Goal: Check status: Check status

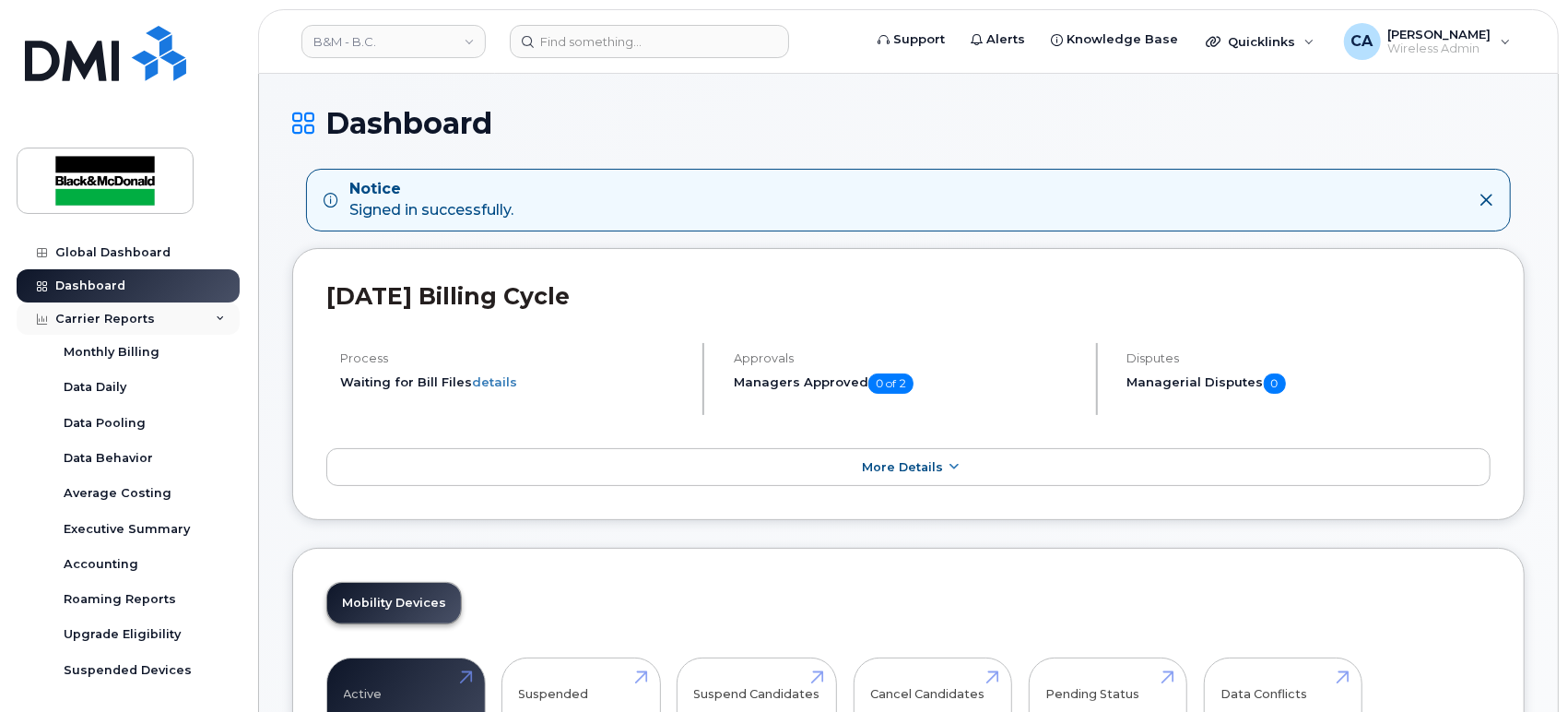
click at [194, 316] on div "Carrier Reports" at bounding box center [128, 319] width 223 height 34
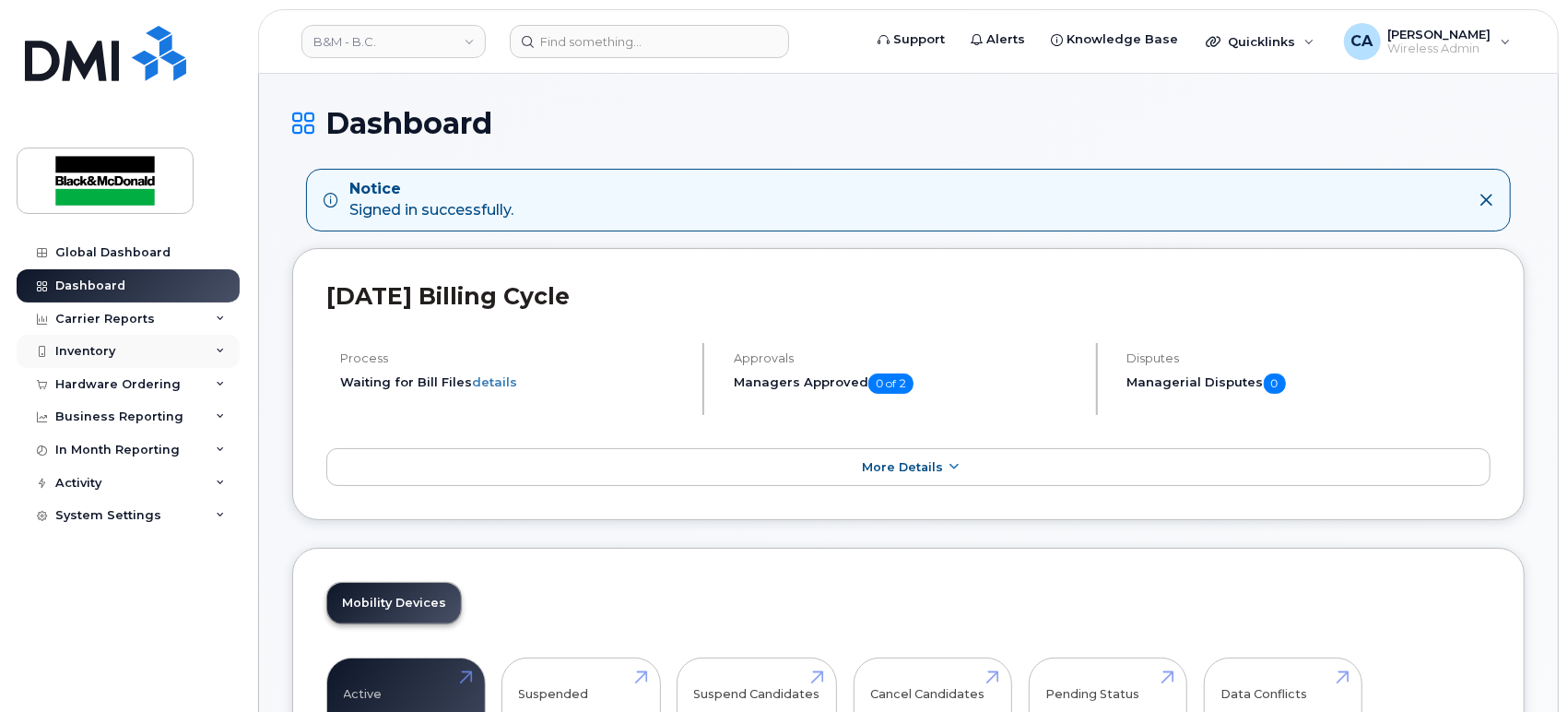
click at [188, 353] on div "Inventory" at bounding box center [128, 351] width 223 height 34
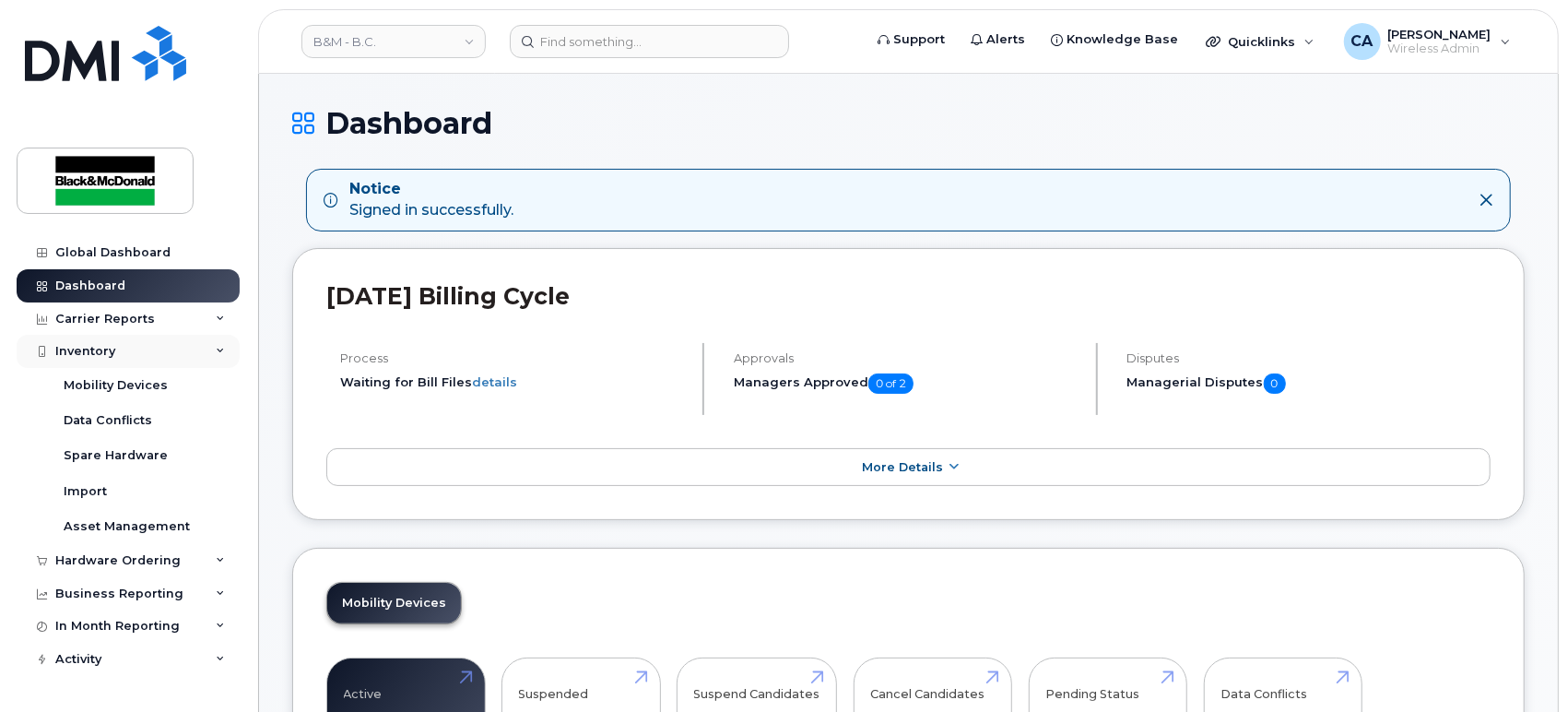
click at [192, 350] on div "Inventory" at bounding box center [128, 351] width 223 height 34
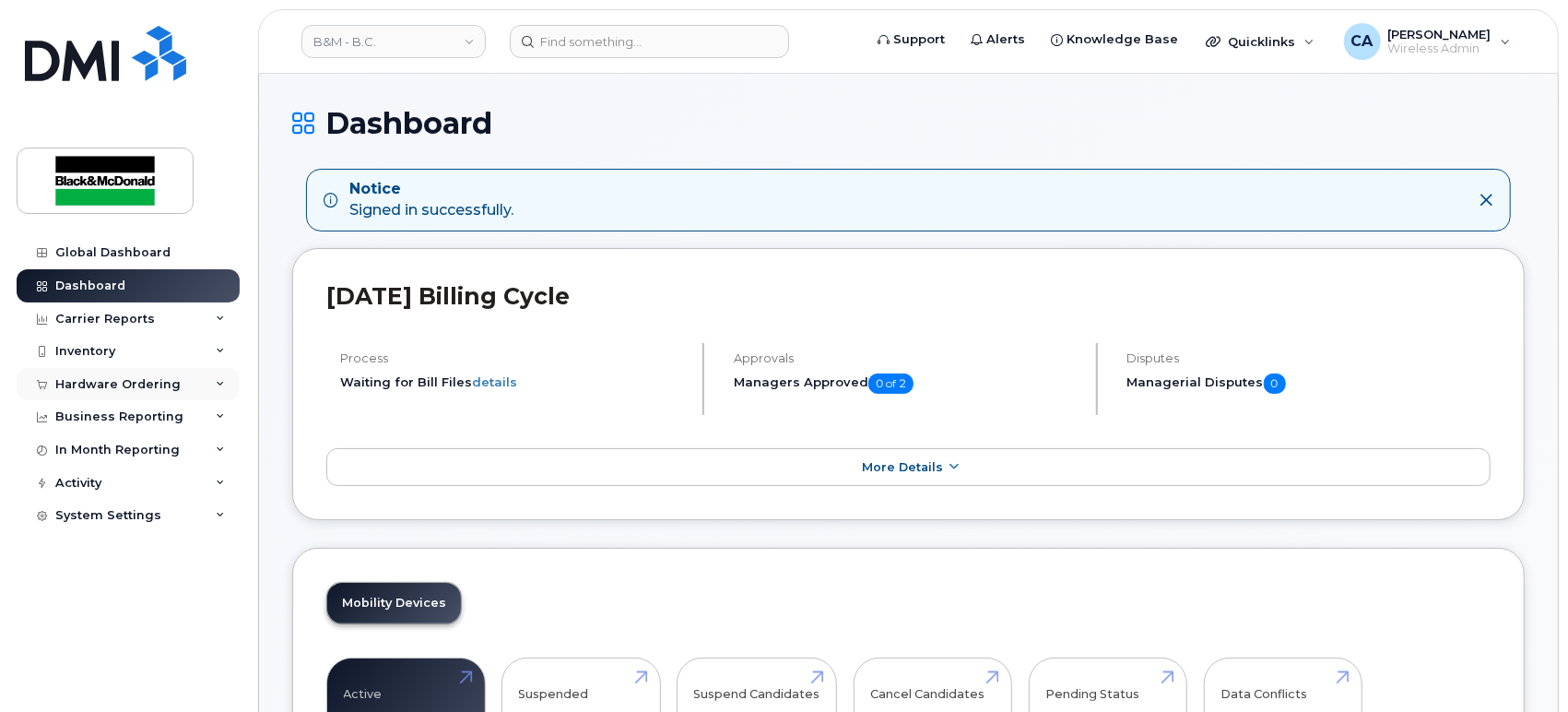
click at [186, 382] on div "Hardware Ordering" at bounding box center [128, 384] width 223 height 34
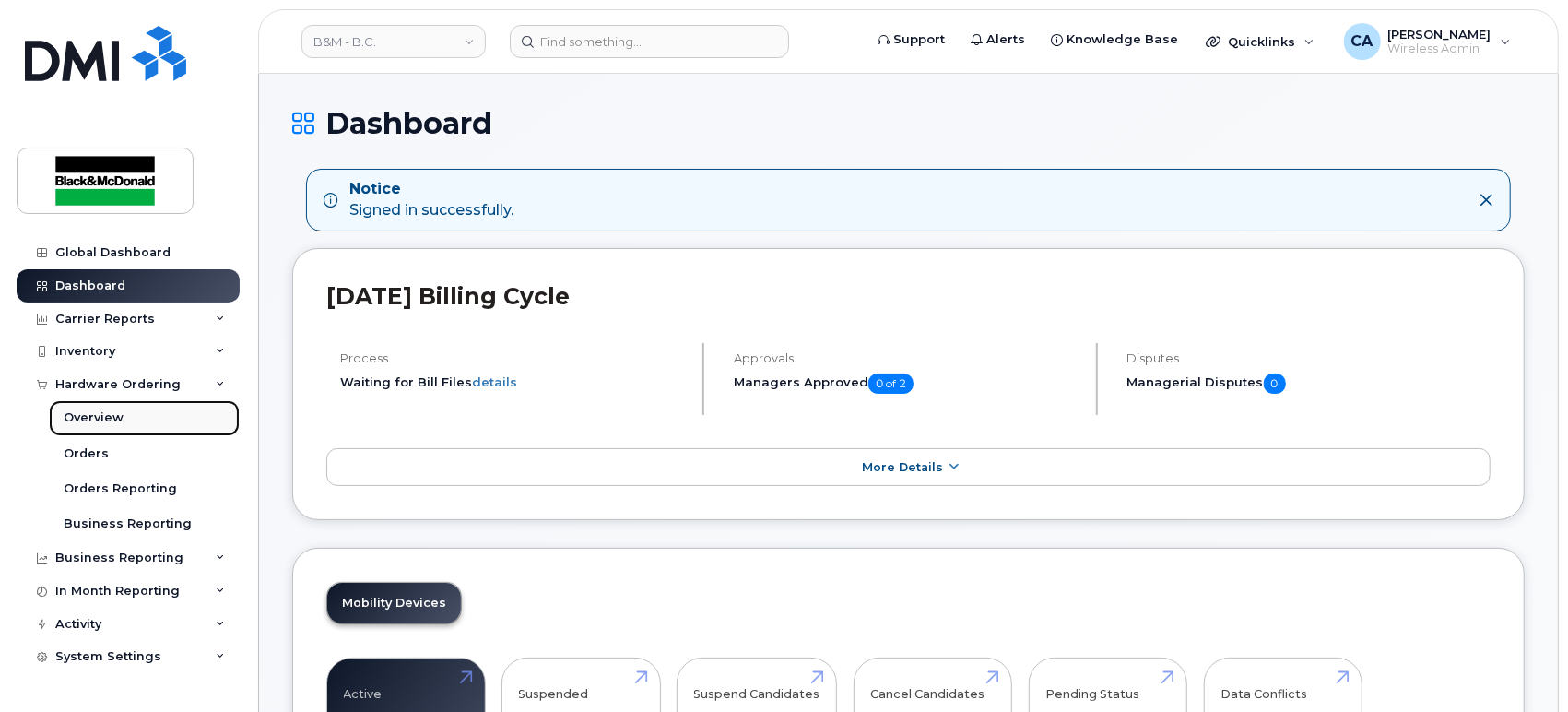
click at [159, 427] on link "Overview" at bounding box center [144, 417] width 191 height 35
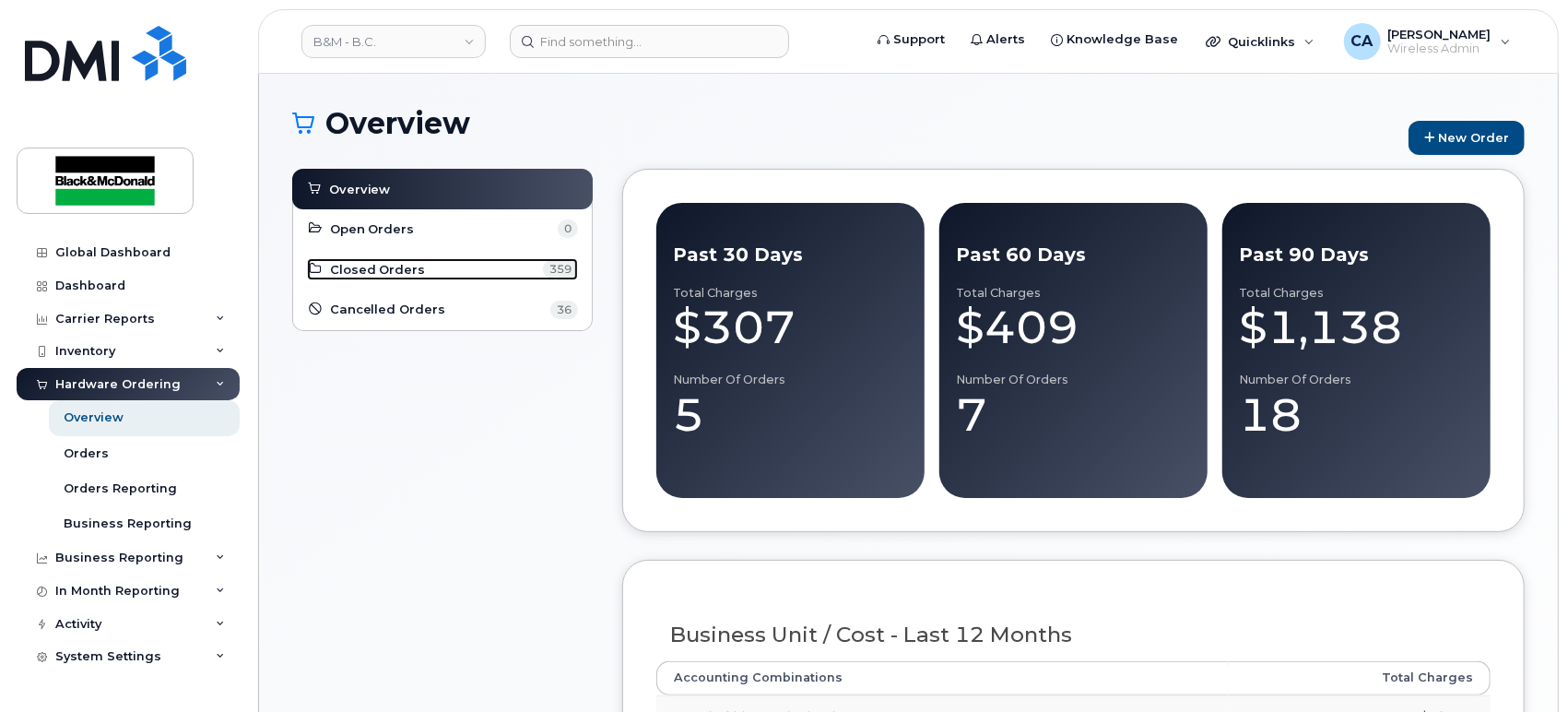
click at [474, 273] on link "Closed Orders 359" at bounding box center [442, 269] width 271 height 22
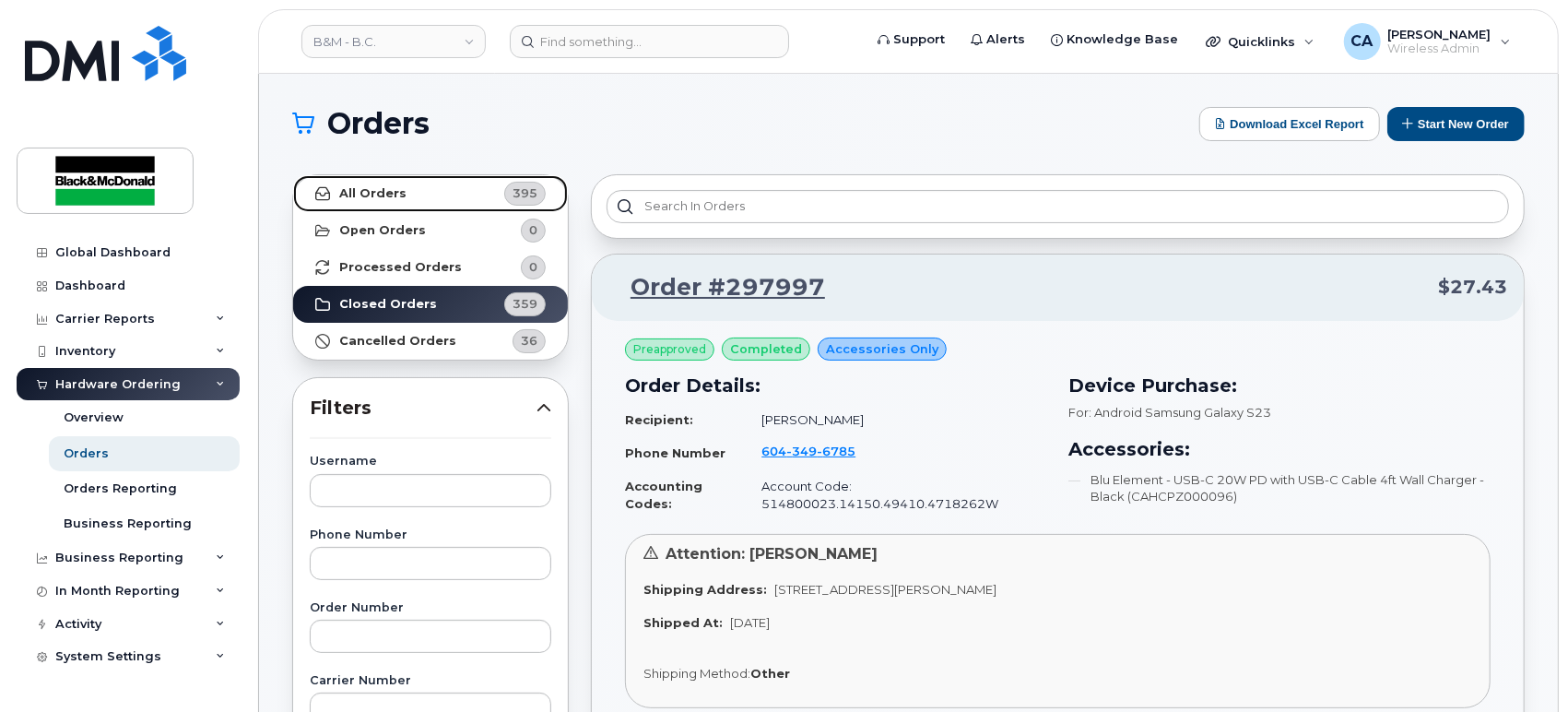
click at [414, 193] on link "All Orders 395" at bounding box center [430, 193] width 275 height 37
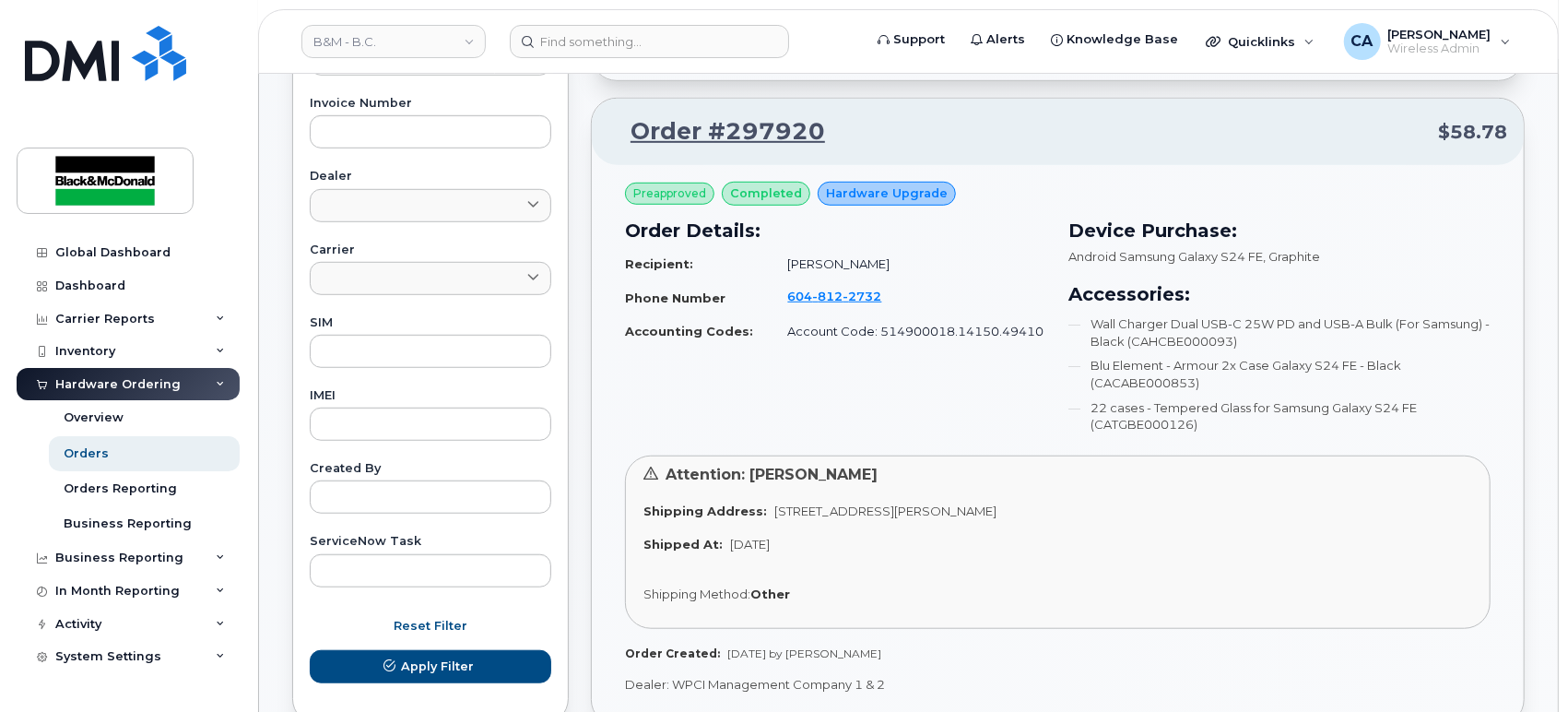
scroll to position [614, 0]
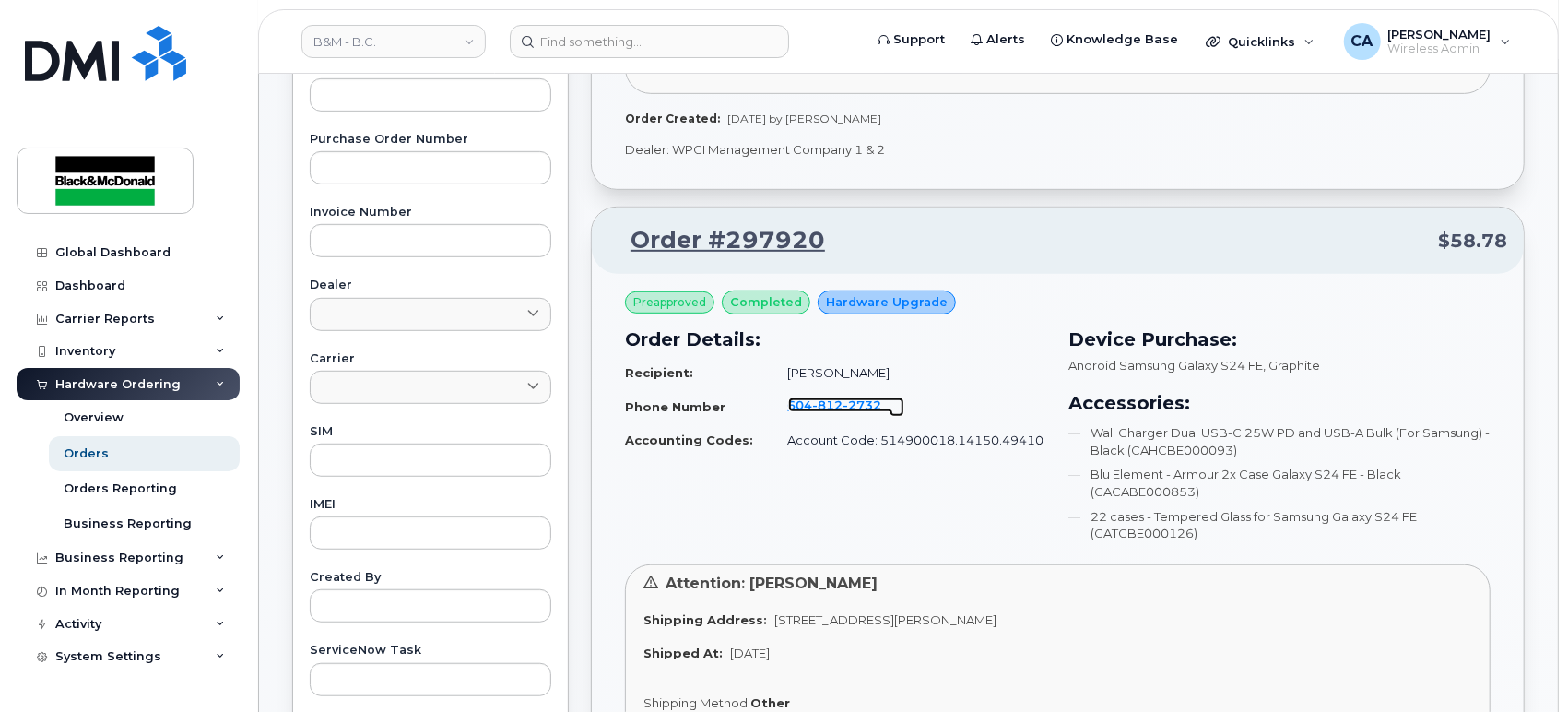
click at [804, 398] on span "604 812 2732" at bounding box center [835, 405] width 94 height 14
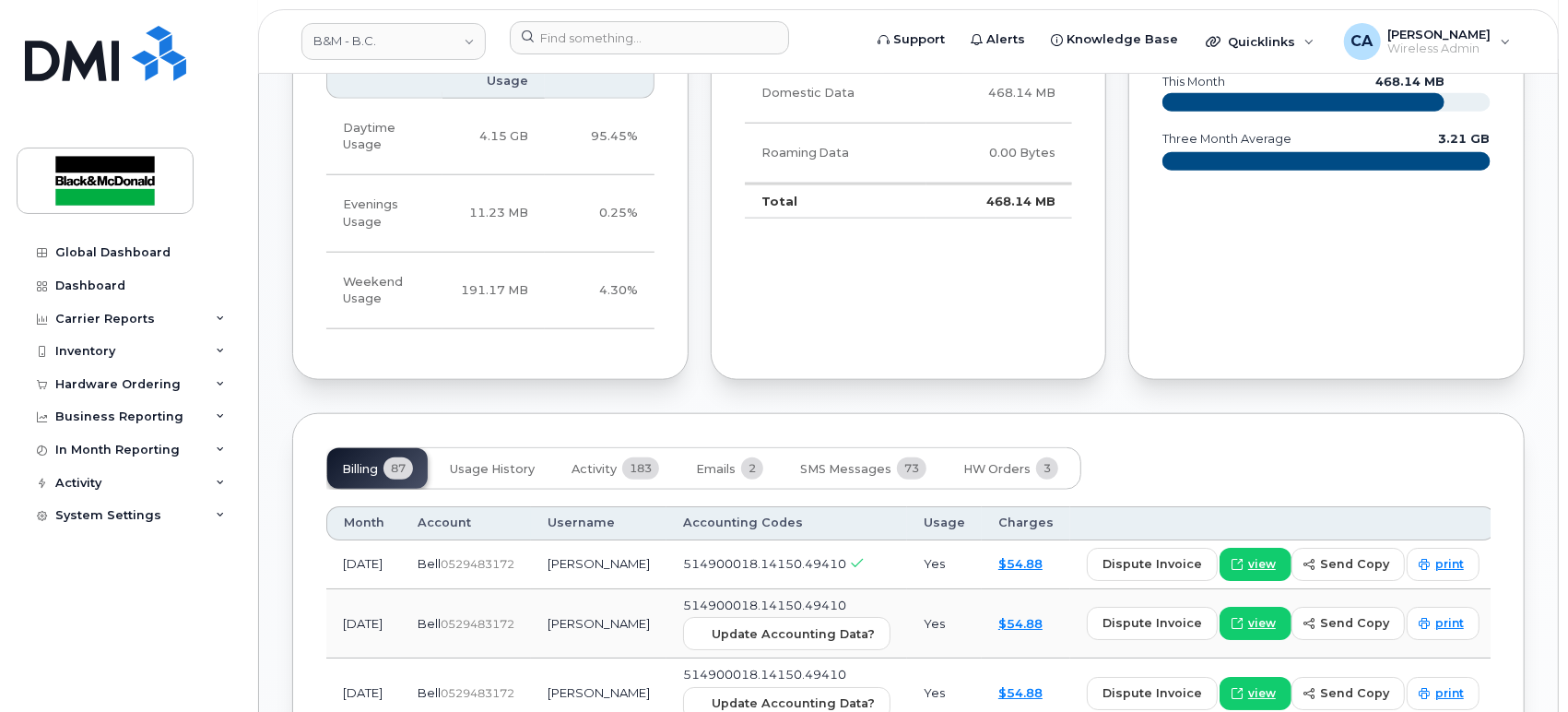
scroll to position [1331, 0]
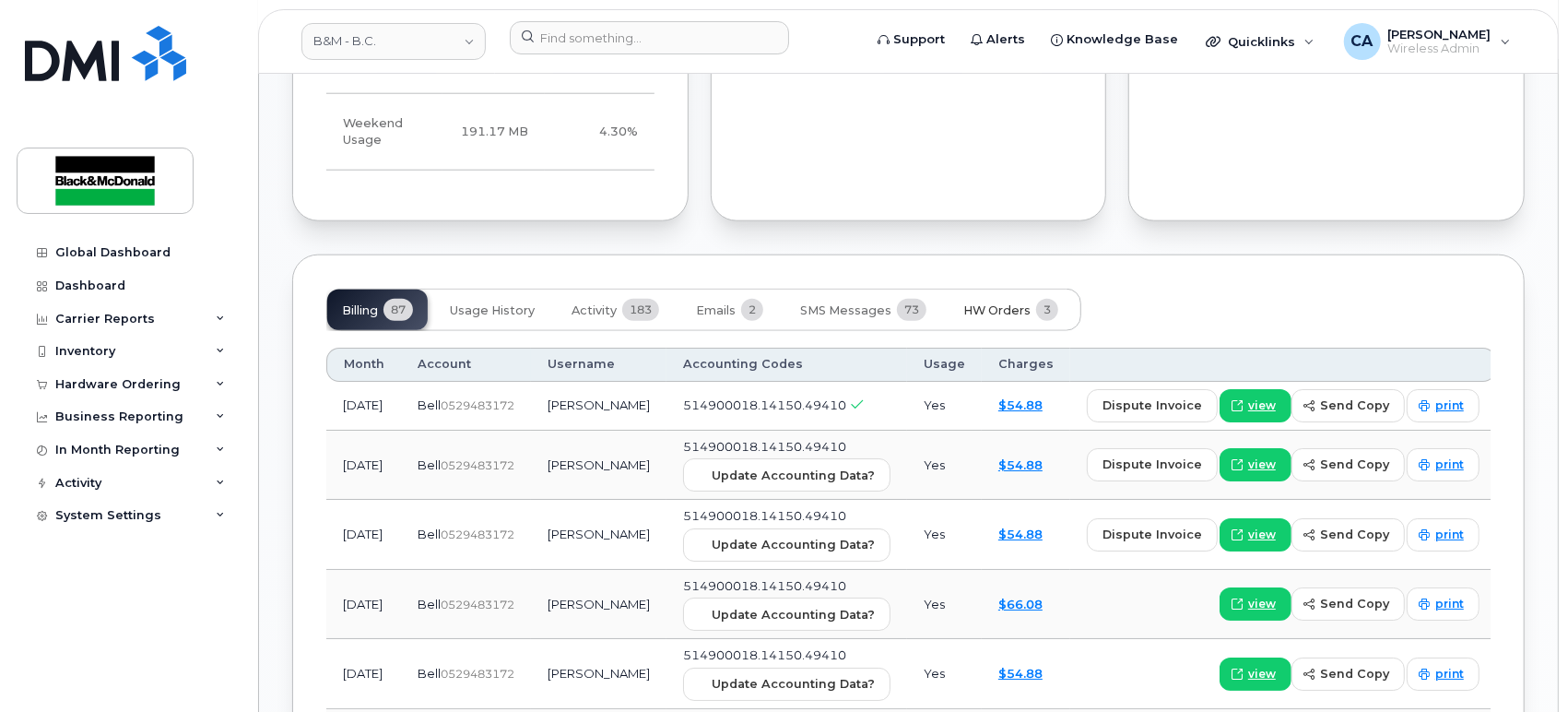
click at [998, 304] on span "HW Orders" at bounding box center [997, 310] width 67 height 14
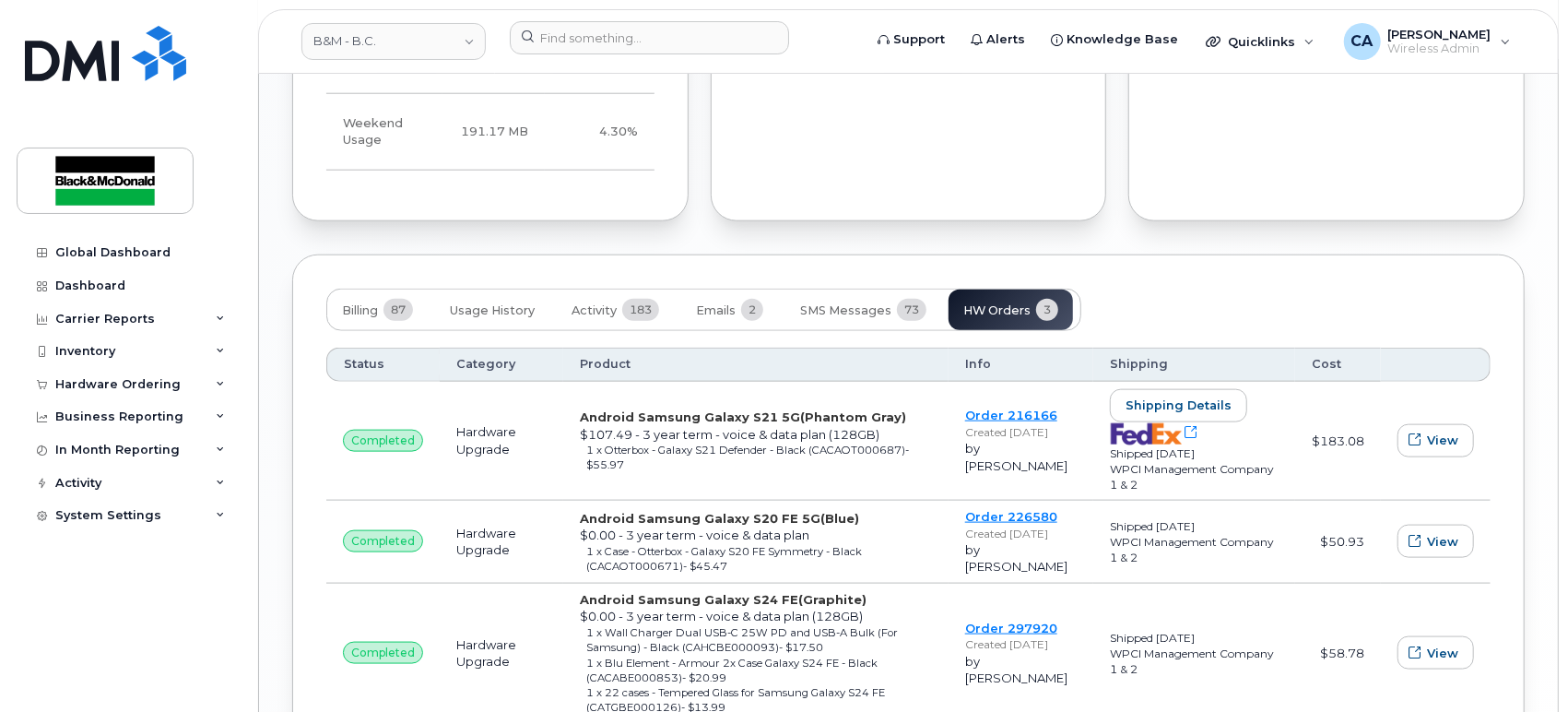
scroll to position [1434, 0]
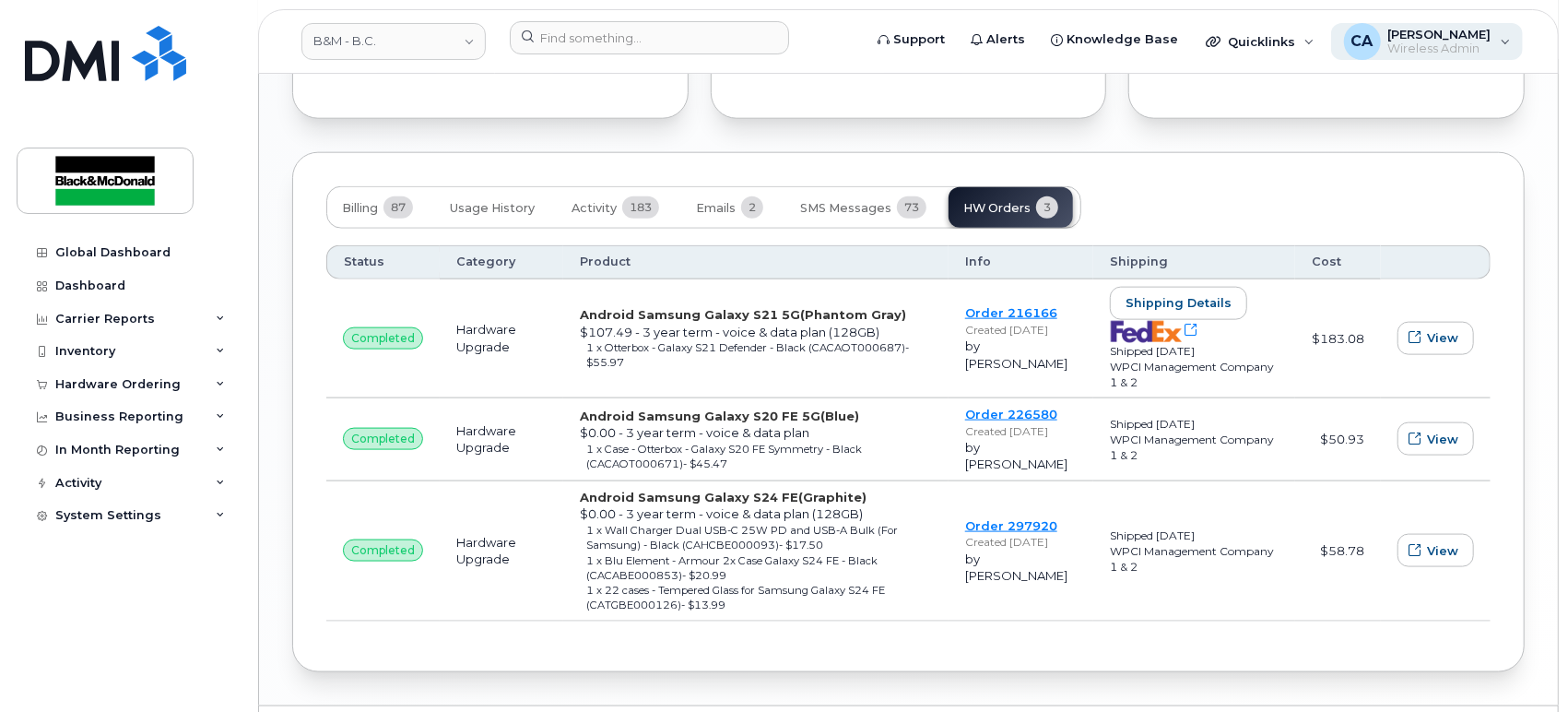
click at [1497, 40] on div "CA [PERSON_NAME] Wireless Admin" at bounding box center [1427, 41] width 193 height 37
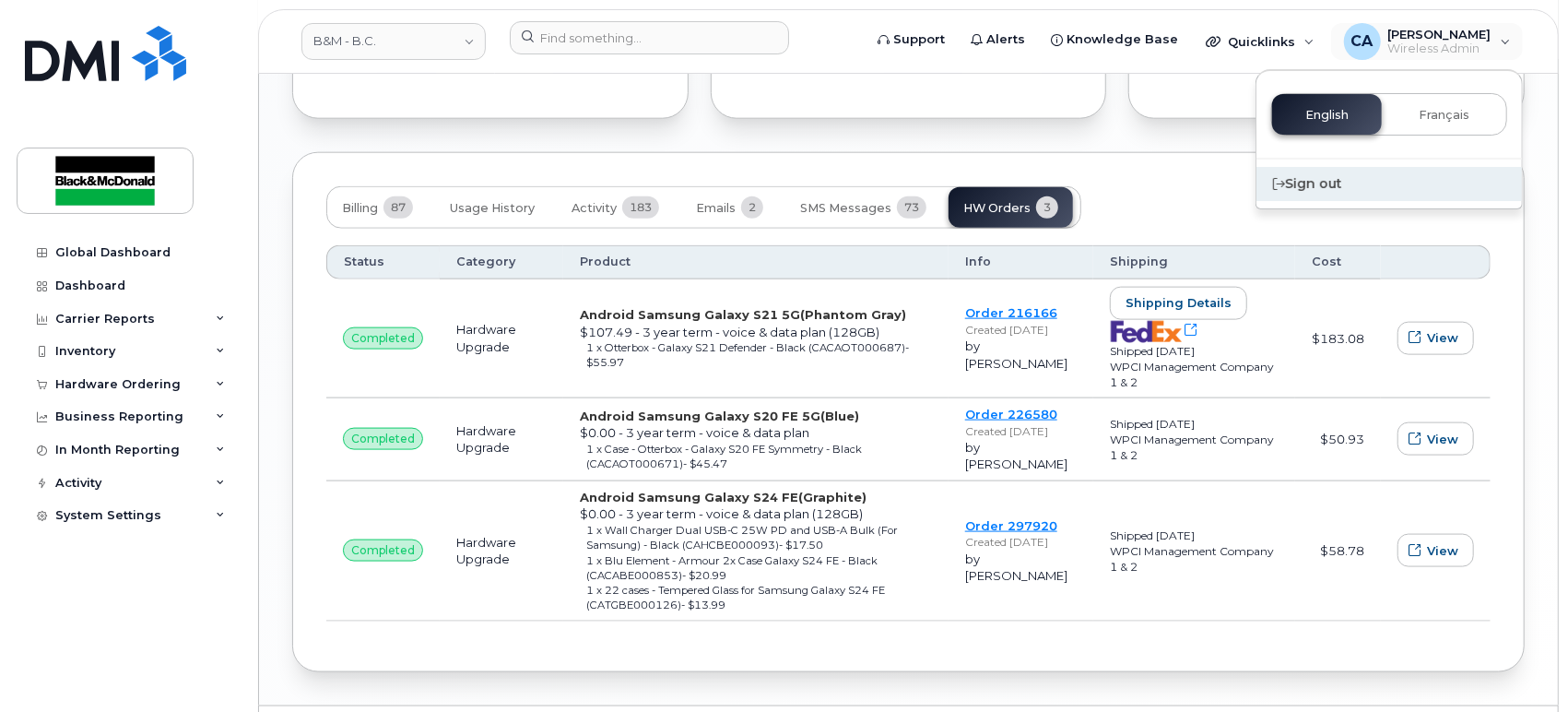
click at [1320, 174] on div "Sign out" at bounding box center [1389, 184] width 265 height 34
